Goal: Task Accomplishment & Management: Manage account settings

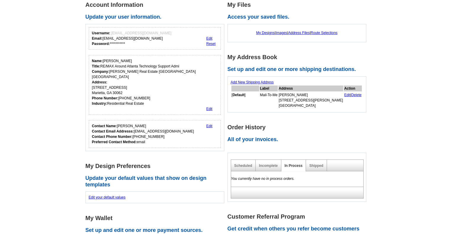
scroll to position [91, 0]
click at [297, 33] on link "Address Files" at bounding box center [299, 33] width 22 height 4
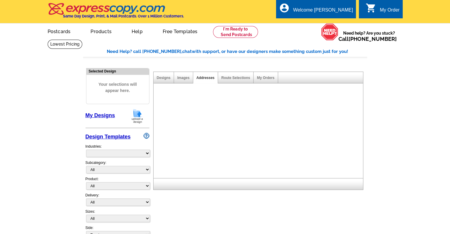
select select "785"
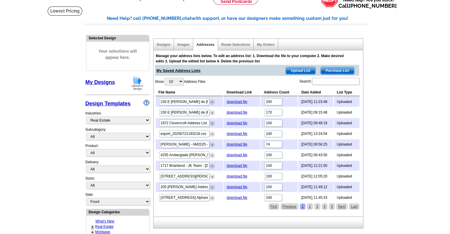
scroll to position [34, 0]
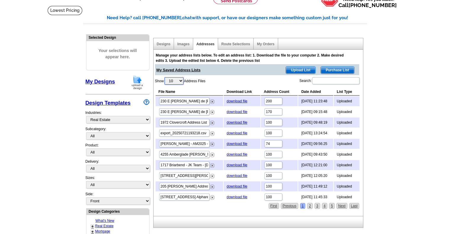
click at [179, 79] on select "10 25 50 100" at bounding box center [174, 80] width 19 height 7
select select "100"
click at [165, 77] on select "10 25 50 100" at bounding box center [174, 80] width 19 height 7
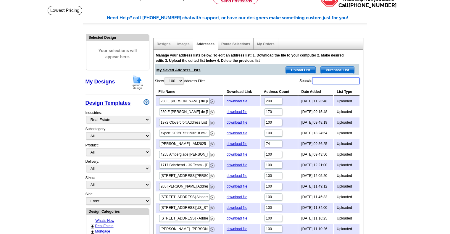
click at [317, 80] on input "Search:" at bounding box center [335, 80] width 47 height 7
type input "G"
type input "W"
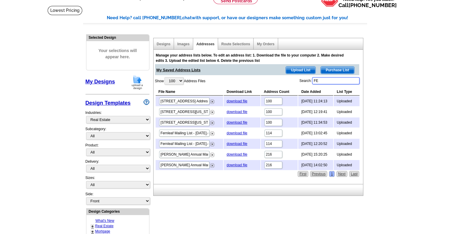
type input "F"
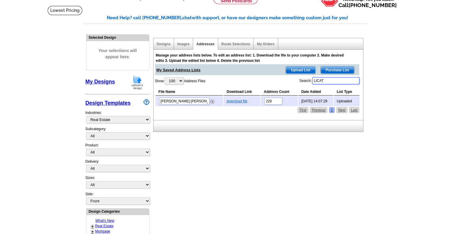
type input "LICAT"
click at [230, 102] on link "download file" at bounding box center [237, 101] width 21 height 4
